Goal: Task Accomplishment & Management: Manage account settings

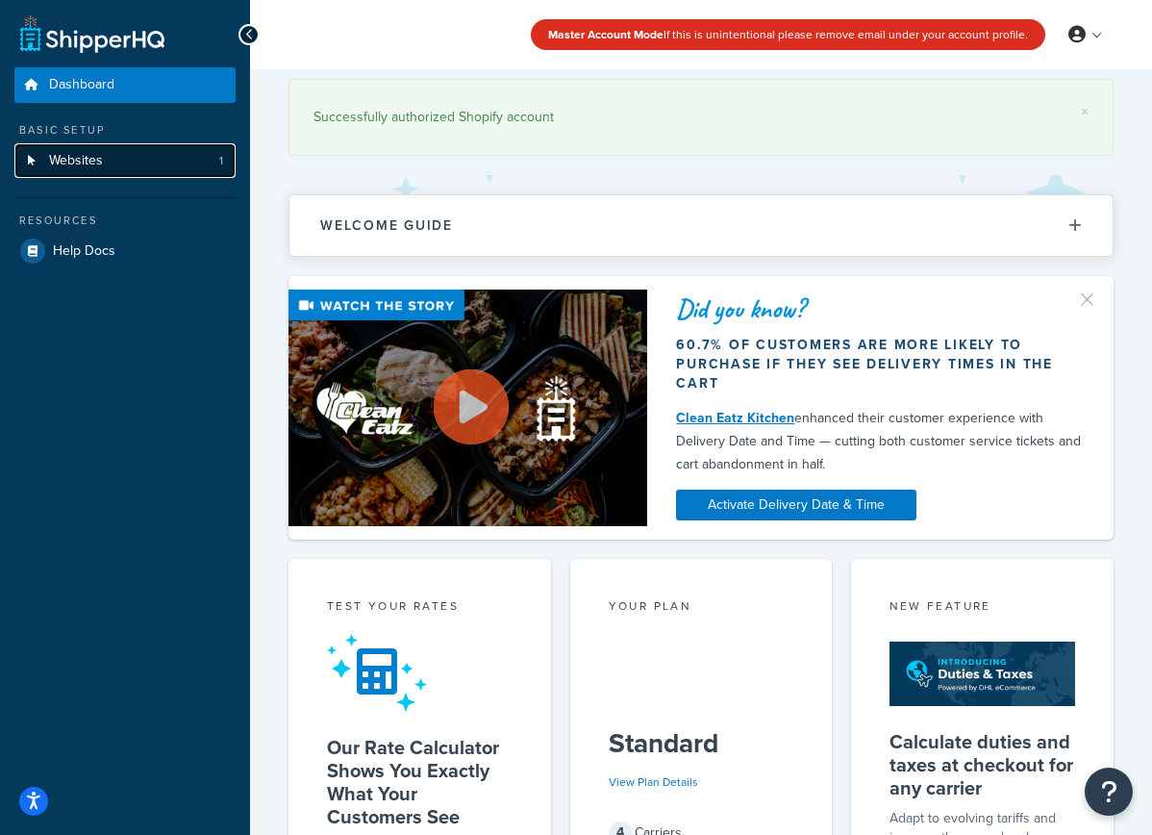
click at [139, 173] on link "Websites 1" at bounding box center [124, 161] width 221 height 36
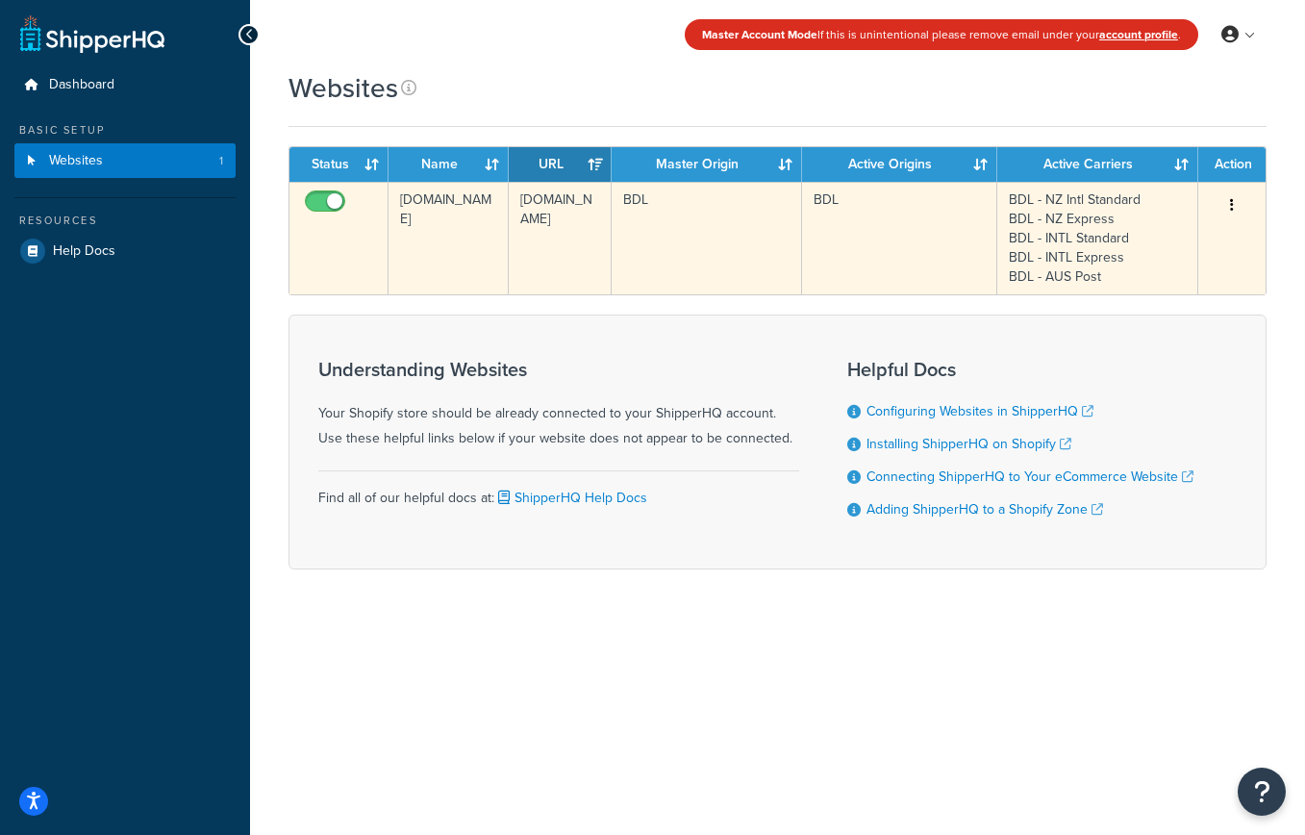
click at [1151, 254] on td "Edit" at bounding box center [1231, 238] width 67 height 113
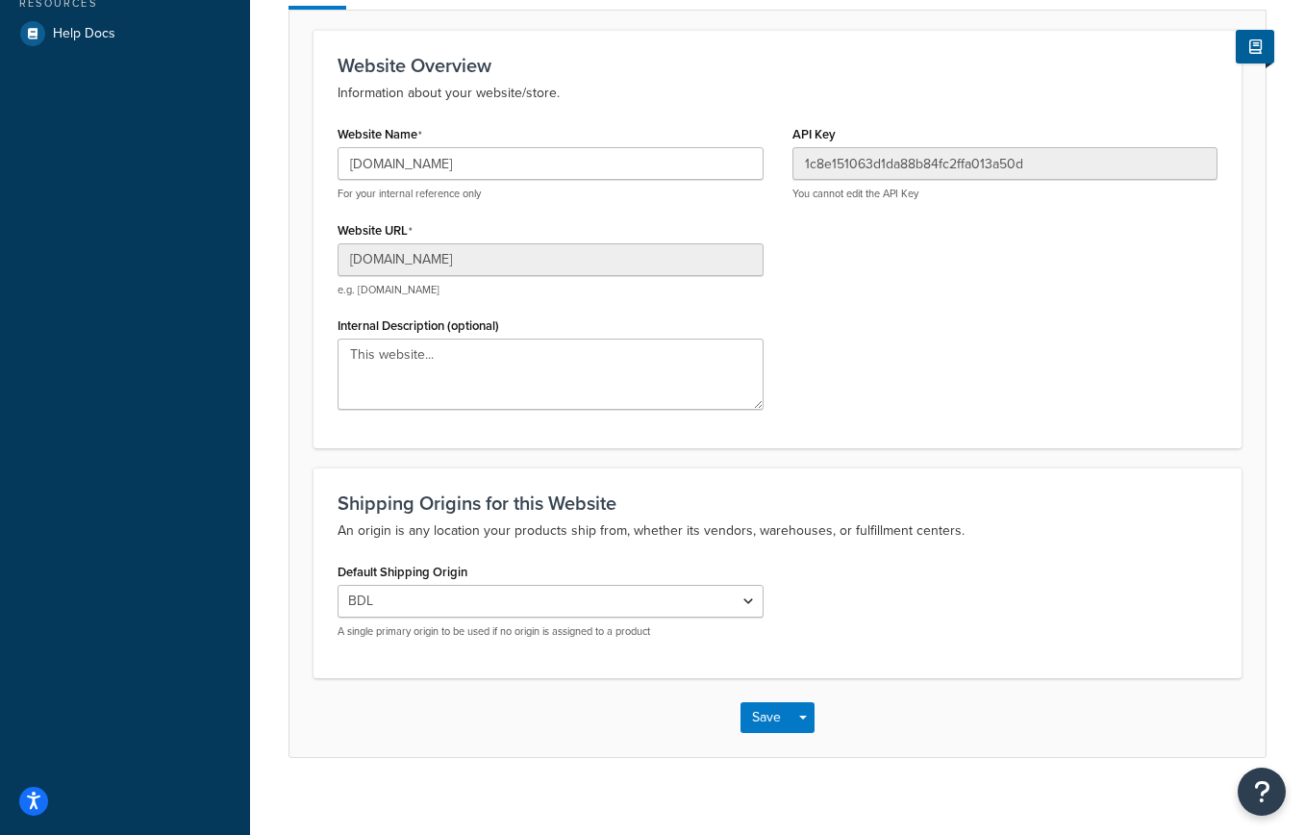
scroll to position [237, 0]
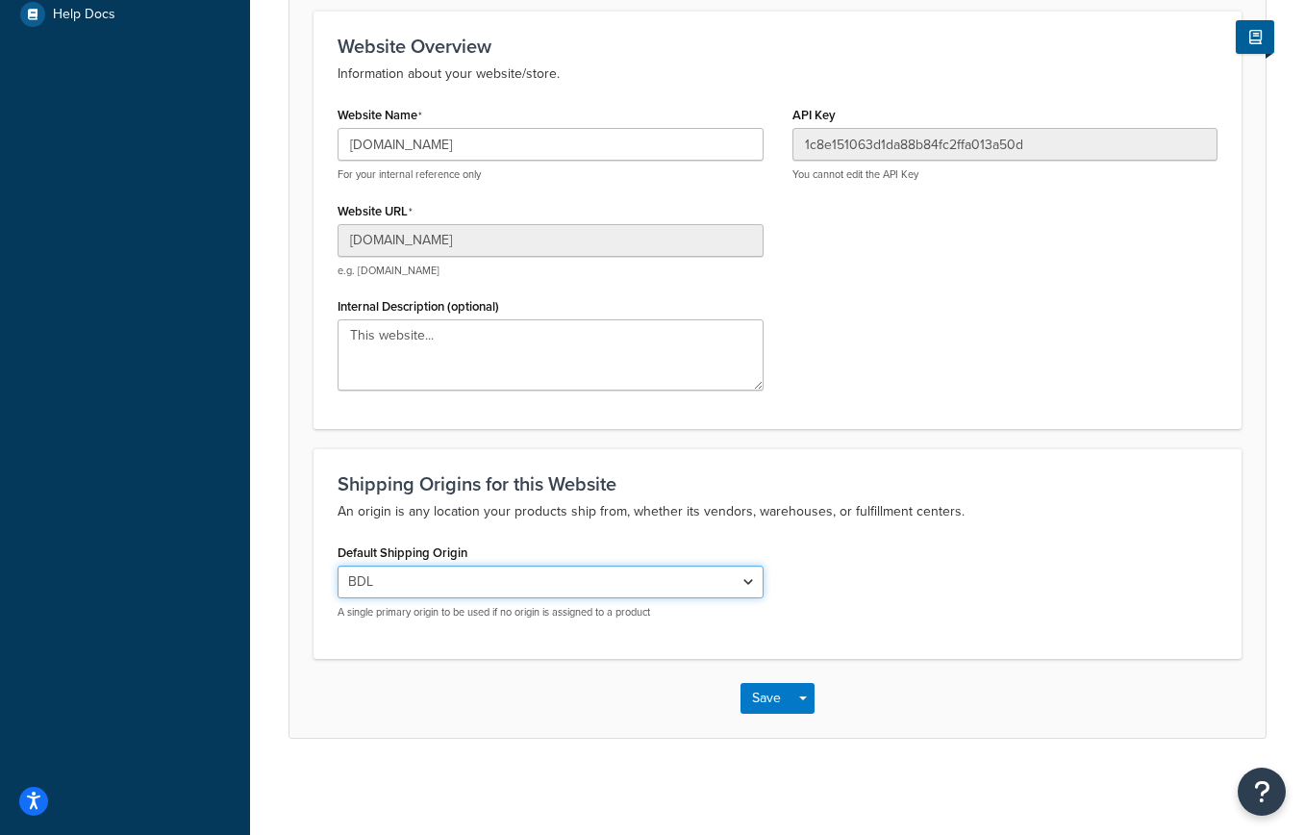
click at [416, 571] on select "El Famoso Artist Endeavor (OG) Graphik Dimensions Artivise Printful [PERSON_NAM…" at bounding box center [551, 581] width 426 height 33
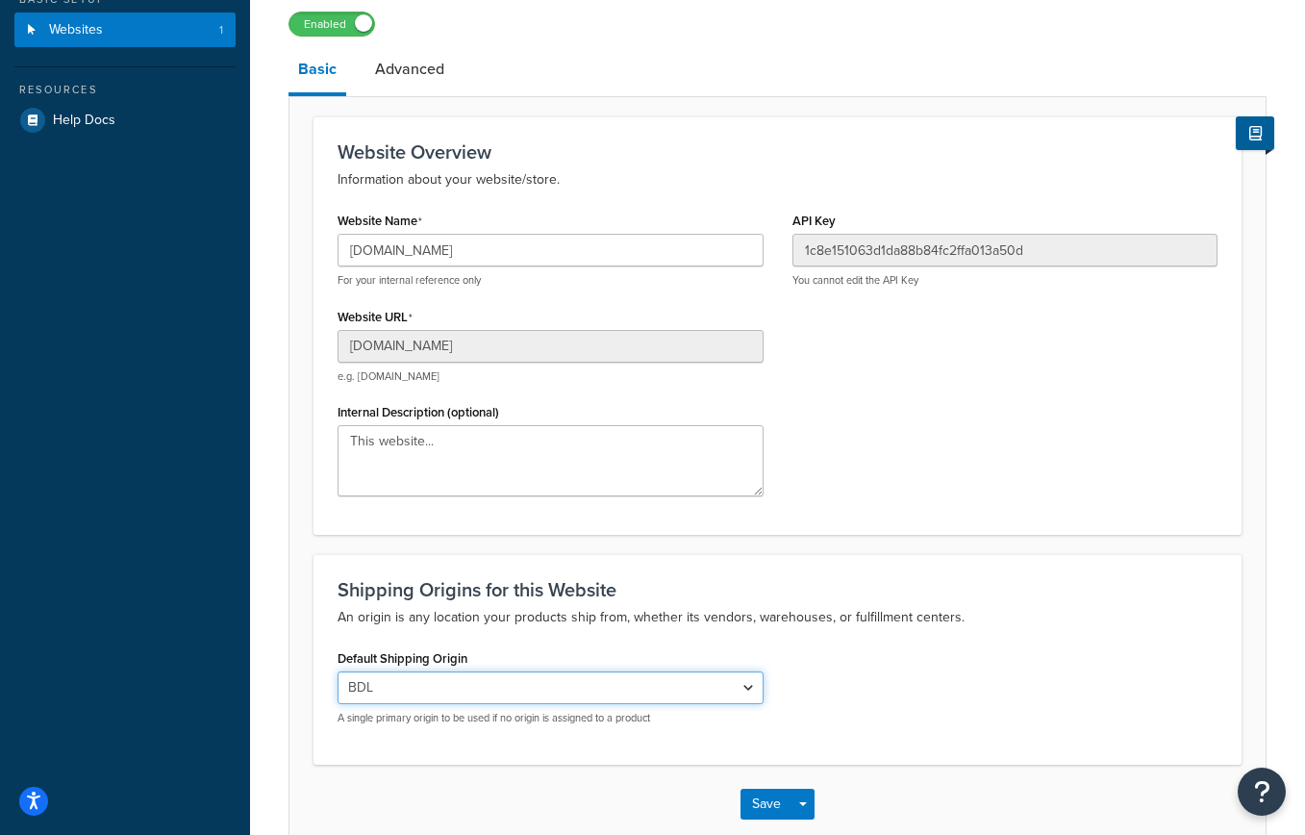
scroll to position [130, 0]
click at [613, 692] on select "El Famoso Artist Endeavor (OG) Graphik Dimensions Artivise Printful [PERSON_NAM…" at bounding box center [551, 688] width 426 height 33
select select "64856"
click at [338, 672] on select "El Famoso Artist Endeavor (OG) Graphik Dimensions Artivise Printful [PERSON_NAM…" at bounding box center [551, 688] width 426 height 33
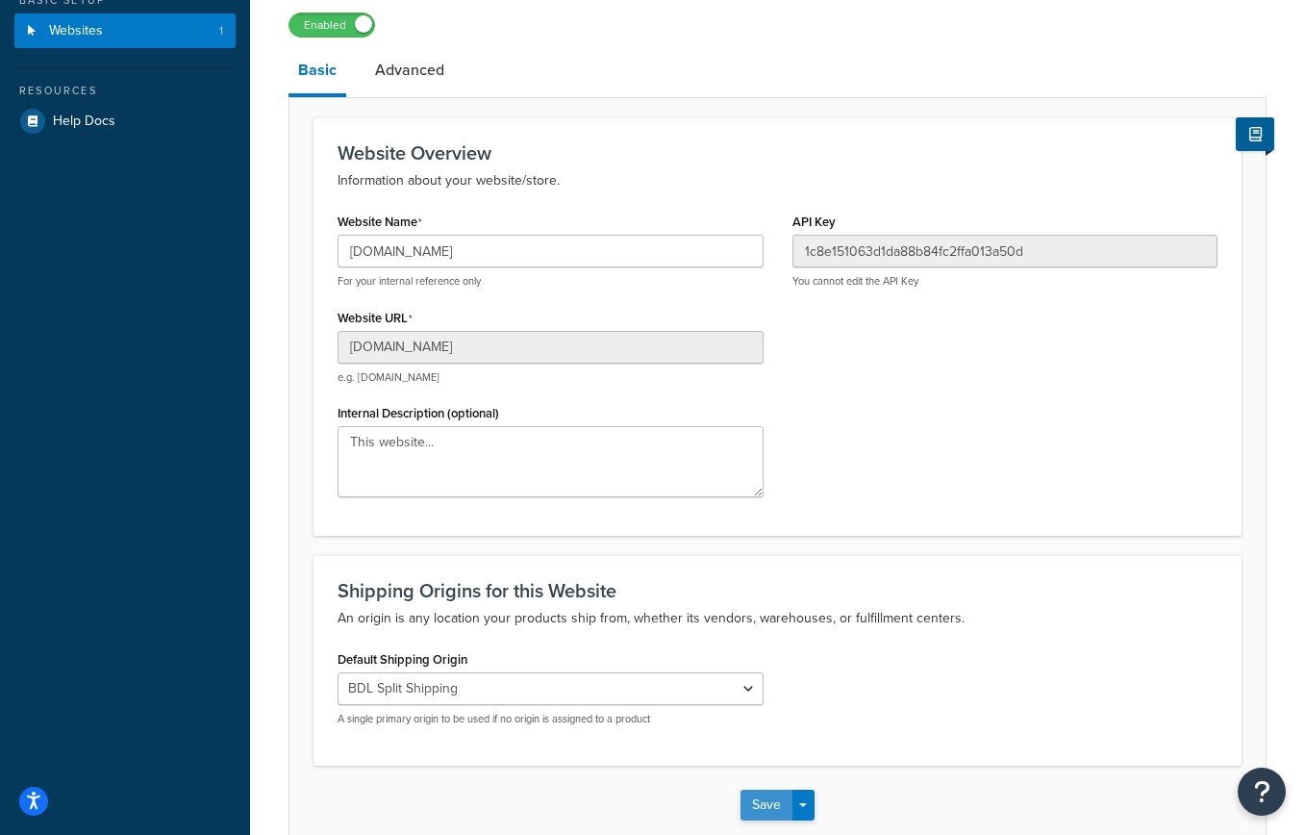
click at [769, 805] on button "Save" at bounding box center [766, 804] width 52 height 31
